Goal: Use online tool/utility: Use online tool/utility

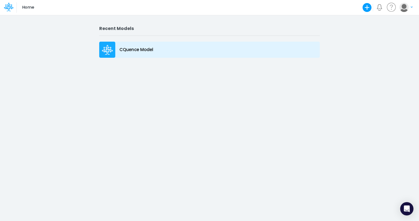
click at [129, 51] on p "CQuence Model" at bounding box center [137, 50] width 34 height 6
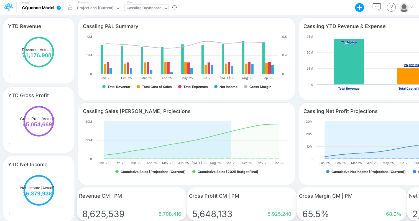
click at [143, 10] on div "Cassling Dashboard" at bounding box center [144, 8] width 35 height 6
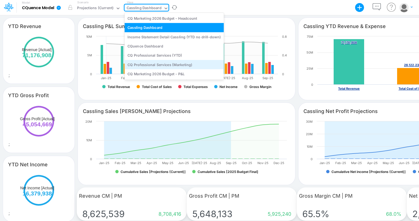
click at [162, 66] on div "CQ Professional Services (Marketing)" at bounding box center [174, 64] width 99 height 9
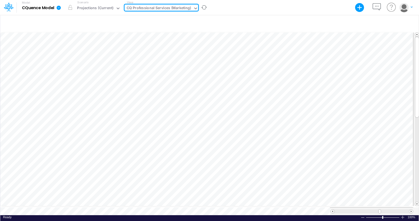
scroll to position [0, 1]
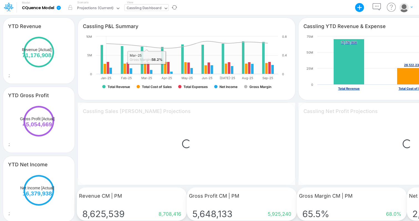
click at [144, 7] on div "Cassling Dashboard" at bounding box center [144, 8] width 35 height 6
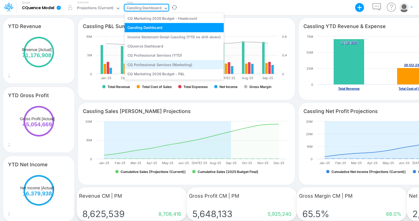
click at [151, 68] on div "CQ Professional Services (Marketing)" at bounding box center [174, 64] width 99 height 9
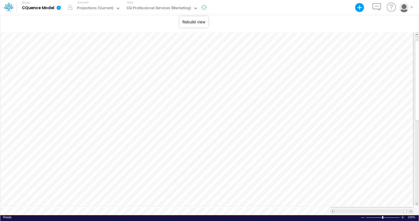
click at [203, 9] on button "button" at bounding box center [204, 7] width 12 height 14
